Goal: Complete application form

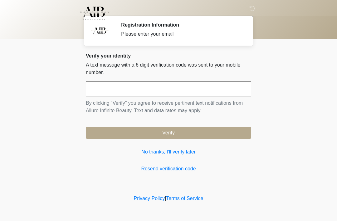
click at [204, 84] on input "text" at bounding box center [168, 89] width 165 height 16
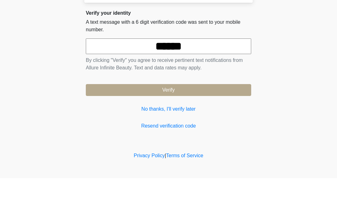
type input "******"
click at [228, 127] on button "Verify" at bounding box center [168, 133] width 165 height 12
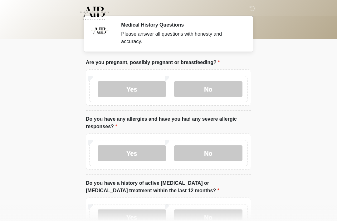
click at [231, 86] on label "No" at bounding box center [208, 89] width 68 height 16
click at [224, 152] on label "No" at bounding box center [208, 153] width 68 height 16
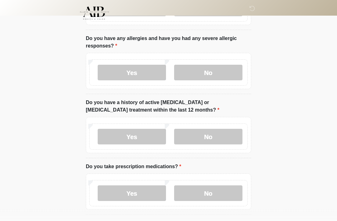
scroll to position [83, 0]
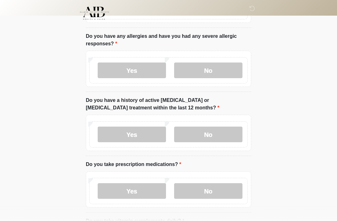
click at [228, 134] on label "No" at bounding box center [208, 134] width 68 height 16
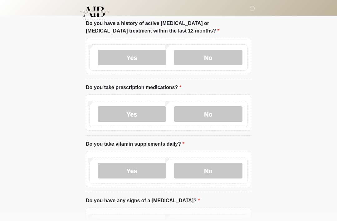
scroll to position [159, 0]
click at [148, 111] on label "Yes" at bounding box center [132, 114] width 68 height 16
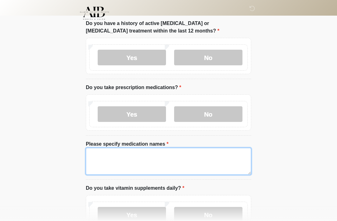
click at [165, 162] on textarea "Please specify medication names" at bounding box center [168, 161] width 165 height 27
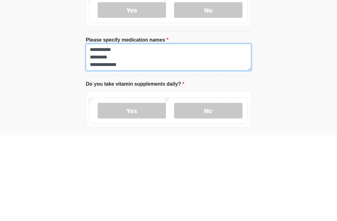
scroll to position [187, 0]
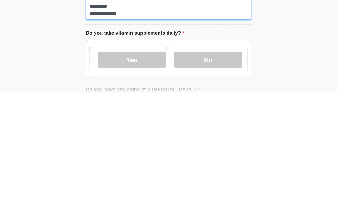
type textarea "**********"
click at [145, 179] on label "Yes" at bounding box center [132, 187] width 68 height 16
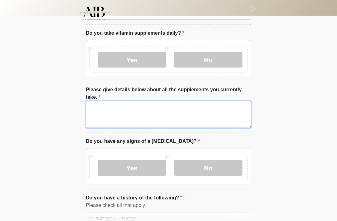
click at [170, 113] on textarea "Please give details below about all the supplements you currently take." at bounding box center [168, 114] width 165 height 27
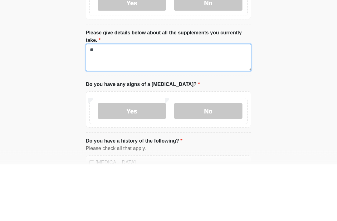
type textarea "***"
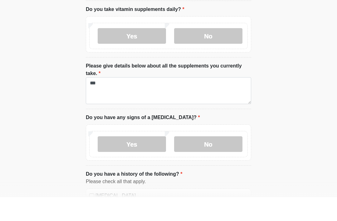
click at [226, 52] on label "No" at bounding box center [208, 60] width 68 height 16
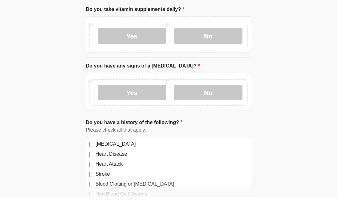
scroll to position [338, 0]
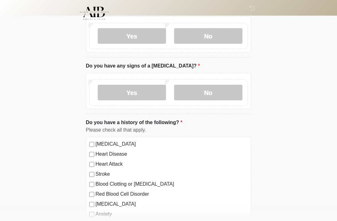
click at [223, 91] on label "No" at bounding box center [208, 93] width 68 height 16
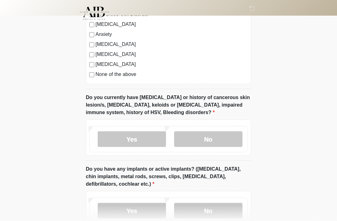
scroll to position [518, 0]
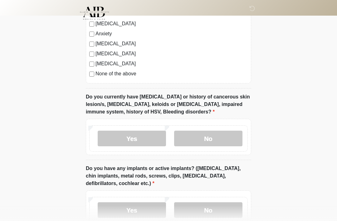
click at [232, 137] on label "No" at bounding box center [208, 138] width 68 height 16
click at [145, 136] on label "Yes" at bounding box center [132, 138] width 68 height 16
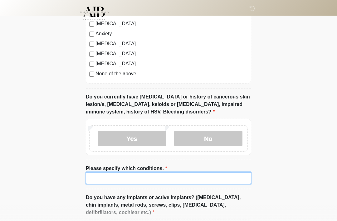
click at [176, 177] on input "Please specify which conditions." at bounding box center [168, 178] width 165 height 12
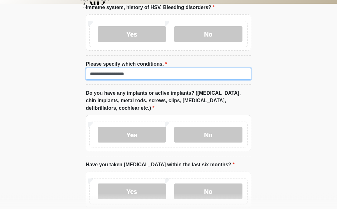
scroll to position [612, 0]
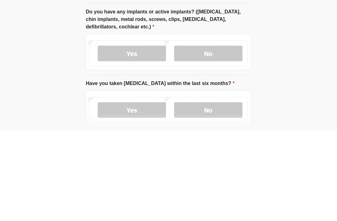
type input "**********"
click at [226, 137] on label "No" at bounding box center [208, 145] width 68 height 16
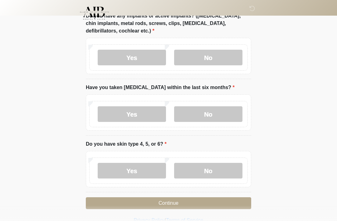
click at [224, 116] on label "No" at bounding box center [208, 114] width 68 height 16
click at [161, 144] on label "Do you have skin type 4, 5, or 6?" at bounding box center [126, 143] width 81 height 7
click at [162, 145] on label "Do you have skin type 4, 5, or 6?" at bounding box center [126, 143] width 81 height 7
click at [231, 172] on label "No" at bounding box center [208, 171] width 68 height 16
click at [224, 203] on button "Continue" at bounding box center [168, 203] width 165 height 12
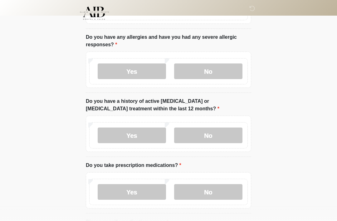
scroll to position [0, 0]
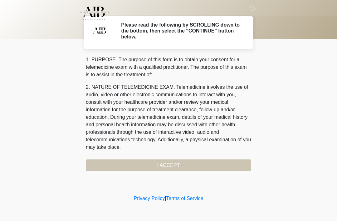
click at [227, 164] on div "1. PURPOSE. The purpose of this form is to obtain your consent for a telemedici…" at bounding box center [168, 113] width 165 height 115
click at [215, 166] on div "1. PURPOSE. The purpose of this form is to obtain your consent for a telemedici…" at bounding box center [168, 113] width 165 height 115
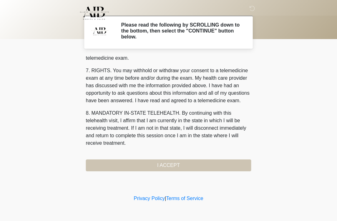
click at [180, 166] on div "1. PURPOSE. The purpose of this form is to obtain your consent for a telemedici…" at bounding box center [168, 113] width 165 height 115
click at [180, 166] on button "I ACCEPT" at bounding box center [168, 165] width 165 height 12
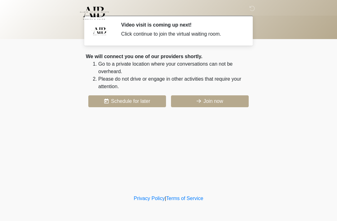
click at [232, 102] on button "Join now" at bounding box center [210, 101] width 78 height 12
